Goal: Transaction & Acquisition: Obtain resource

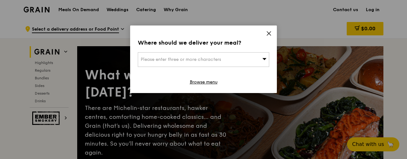
click at [271, 33] on icon at bounding box center [269, 34] width 6 height 6
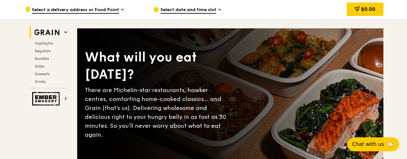
scroll to position [32, 0]
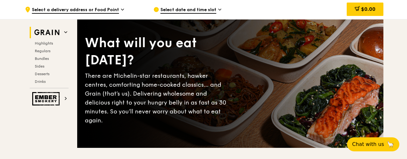
click at [64, 33] on h2 "Grain" at bounding box center [49, 32] width 39 height 11
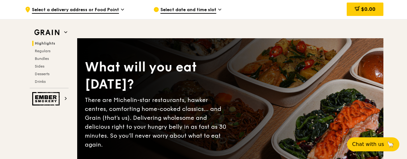
scroll to position [0, 0]
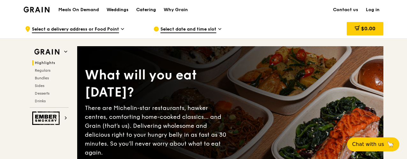
click at [147, 9] on div "Catering" at bounding box center [146, 9] width 20 height 19
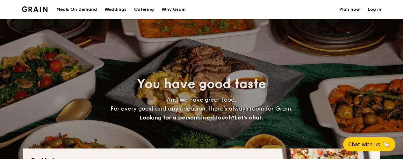
select select
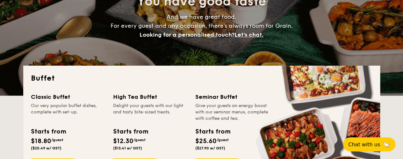
scroll to position [127, 0]
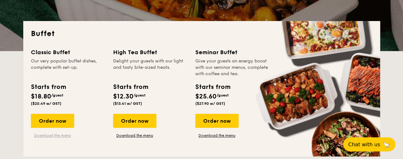
click at [64, 134] on link "Download the menu" at bounding box center [52, 135] width 43 height 5
